Goal: Find specific page/section: Find specific page/section

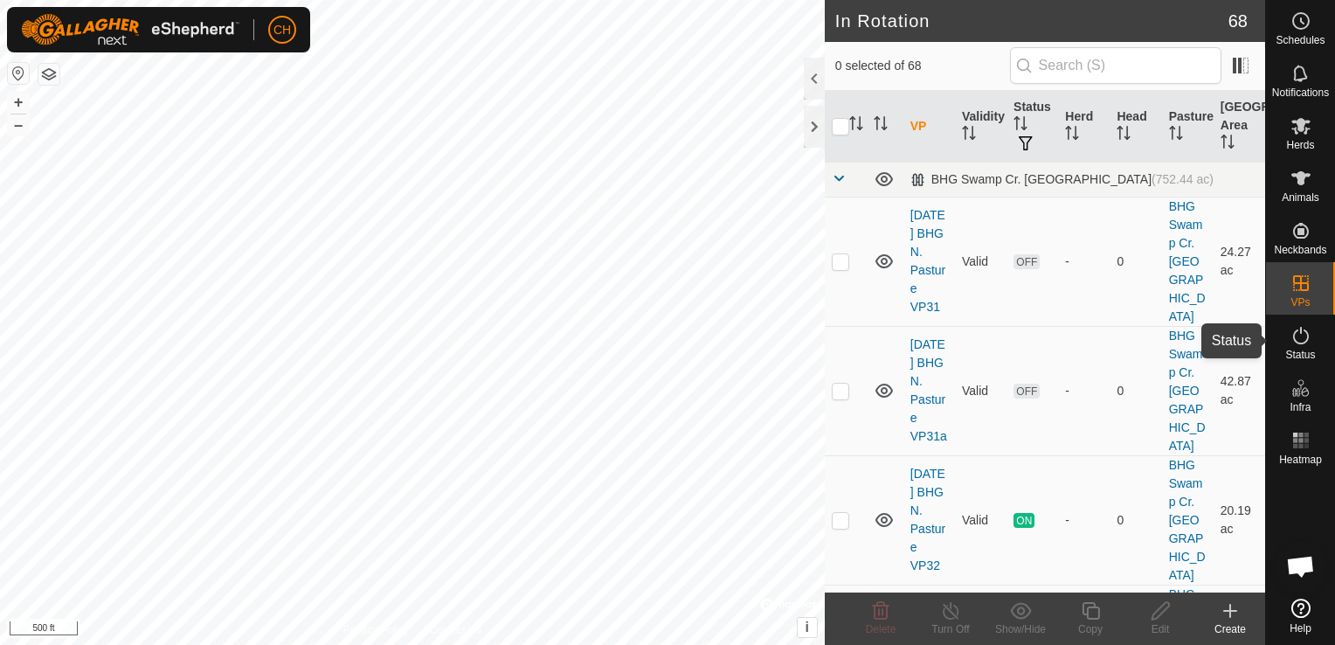
click at [1291, 340] on icon at bounding box center [1301, 335] width 21 height 21
